Goal: Check status

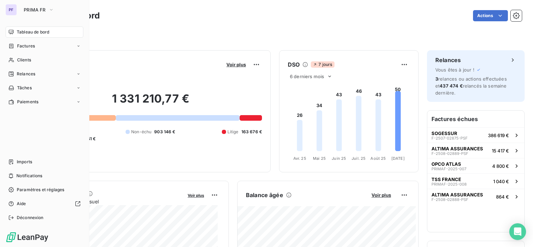
click at [36, 11] on span "PRIMA FR" at bounding box center [35, 10] width 22 height 6
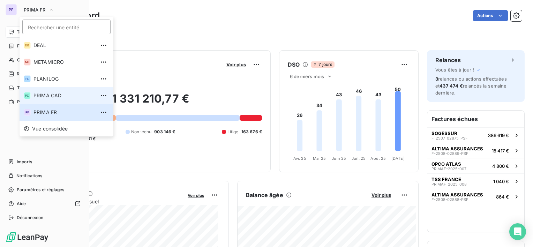
click at [46, 99] on li "PC PRIMA CAD" at bounding box center [67, 95] width 94 height 17
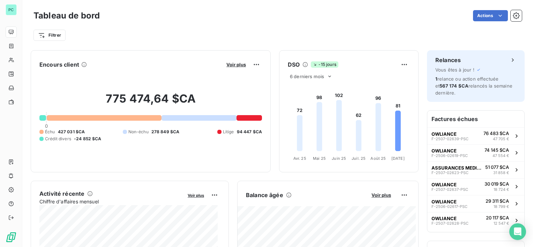
click at [264, 27] on div "Filtrer" at bounding box center [277, 32] width 488 height 19
drag, startPoint x: 105, startPoint y: 99, endPoint x: 190, endPoint y: 98, distance: 85.1
click at [190, 98] on h2 "775 474,64 $CA" at bounding box center [150, 102] width 223 height 21
click at [188, 99] on h2 "775 474,64 $CA" at bounding box center [150, 102] width 223 height 21
click at [109, 95] on h2 "775 474,64 $CA" at bounding box center [150, 102] width 223 height 21
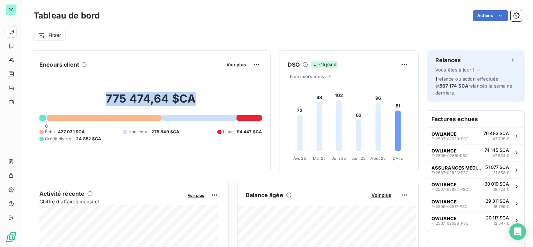
drag, startPoint x: 104, startPoint y: 98, endPoint x: 188, endPoint y: 99, distance: 84.1
click at [188, 99] on h2 "775 474,64 $CA" at bounding box center [150, 102] width 223 height 21
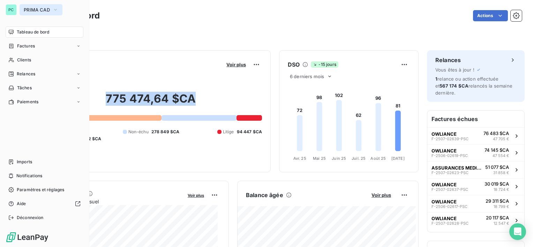
click at [43, 7] on button "PRIMA CAD" at bounding box center [41, 9] width 43 height 11
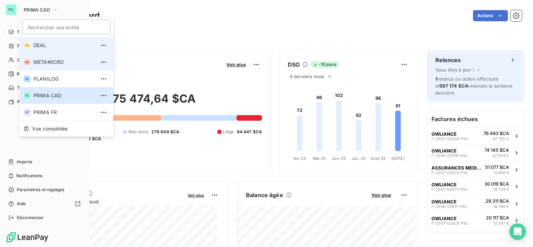
click at [59, 46] on span "DEAL" at bounding box center [64, 45] width 62 height 7
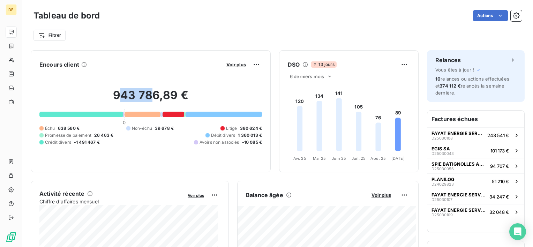
drag, startPoint x: 121, startPoint y: 96, endPoint x: 170, endPoint y: 96, distance: 49.5
click at [170, 96] on h2 "943 786,89 €" at bounding box center [150, 98] width 223 height 21
drag, startPoint x: 170, startPoint y: 96, endPoint x: 188, endPoint y: 97, distance: 17.8
click at [202, 96] on h2 "943 786,89 €" at bounding box center [150, 98] width 223 height 21
click at [75, 96] on h2 "943 786,89 €" at bounding box center [150, 98] width 223 height 21
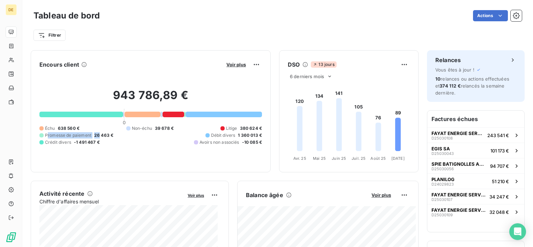
drag, startPoint x: 48, startPoint y: 133, endPoint x: 99, endPoint y: 131, distance: 51.3
click at [99, 131] on div "Échu 638 560 € Non-échu 39 678 € Litige 380 624 € Promesse de paiement 26 463 €…" at bounding box center [150, 135] width 223 height 20
drag, startPoint x: 99, startPoint y: 131, endPoint x: 116, endPoint y: 149, distance: 24.9
click at [110, 148] on div "943 786,89 € 0 Échu 638 560 € Non-échu 39 678 € Litige 380 624 € Promesse de pa…" at bounding box center [150, 117] width 223 height 94
